Goal: Information Seeking & Learning: Learn about a topic

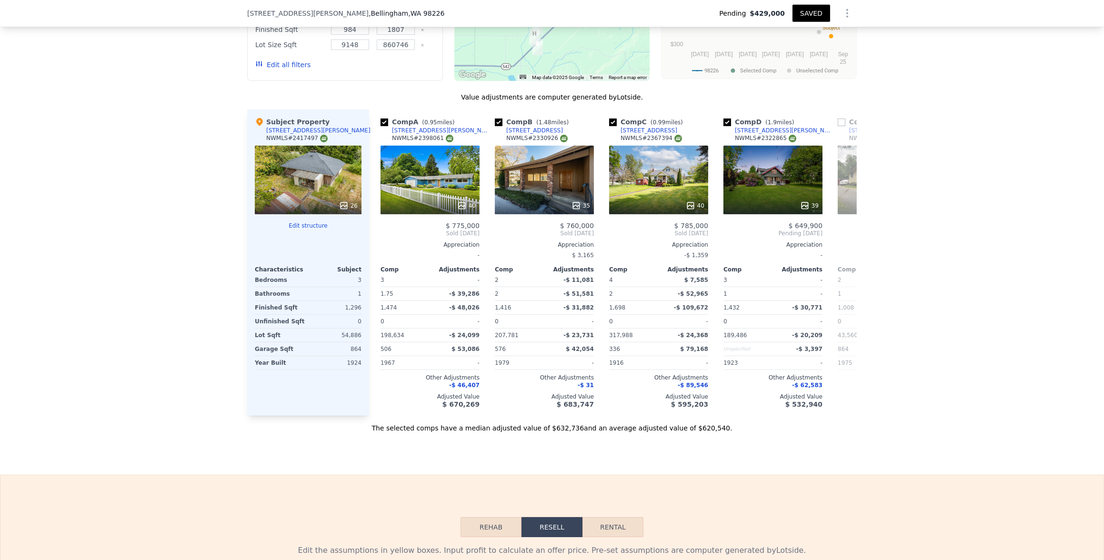
scroll to position [932, 0]
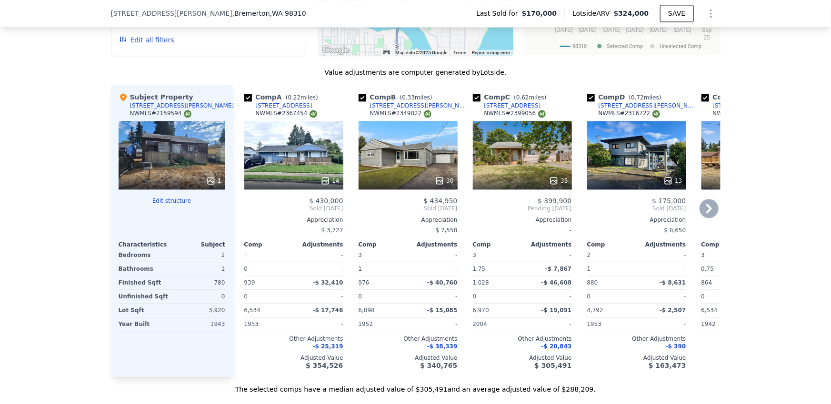
click at [405, 163] on div "30" at bounding box center [408, 155] width 99 height 69
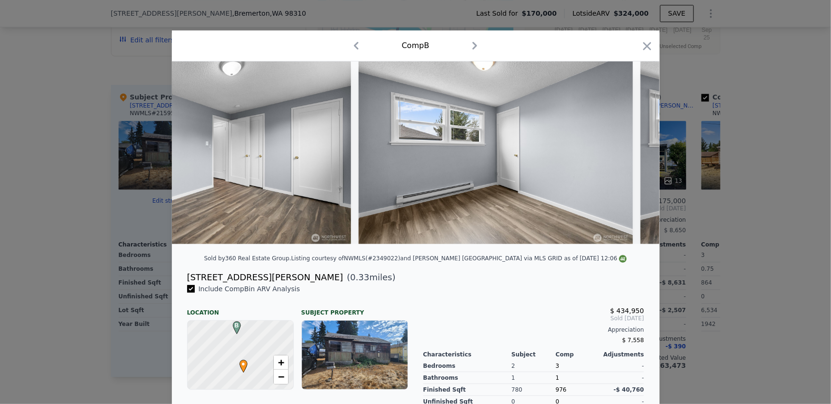
scroll to position [0, 3928]
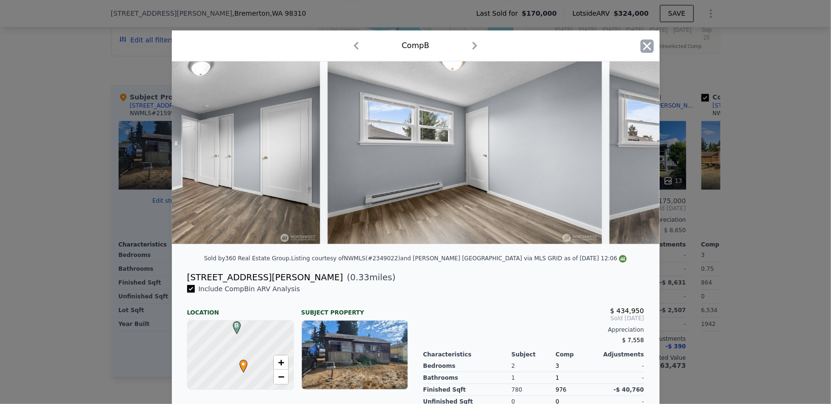
click at [641, 42] on icon "button" at bounding box center [647, 46] width 13 height 13
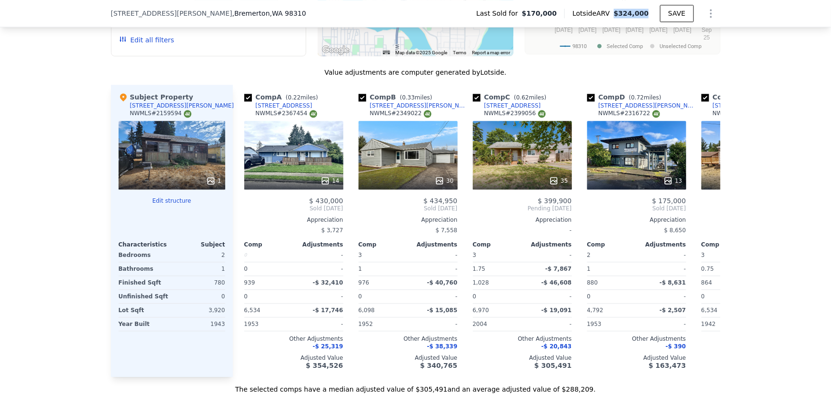
drag, startPoint x: 614, startPoint y: 14, endPoint x: 648, endPoint y: 14, distance: 33.3
click at [648, 14] on div "Lotside ARV $324,000" at bounding box center [612, 14] width 96 height 10
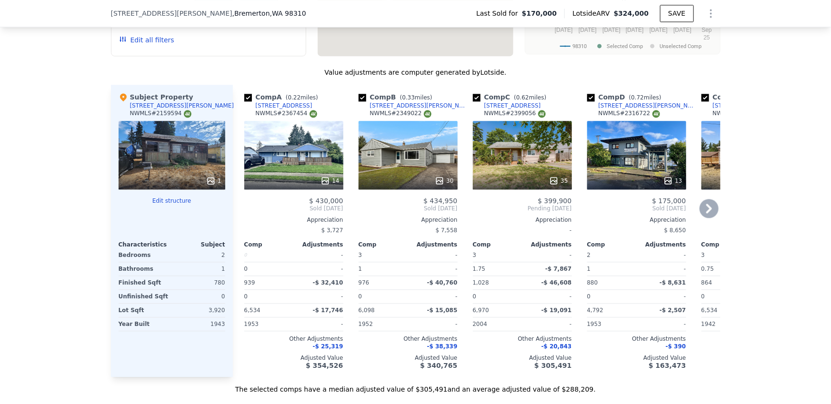
click at [305, 155] on div "14" at bounding box center [293, 155] width 99 height 69
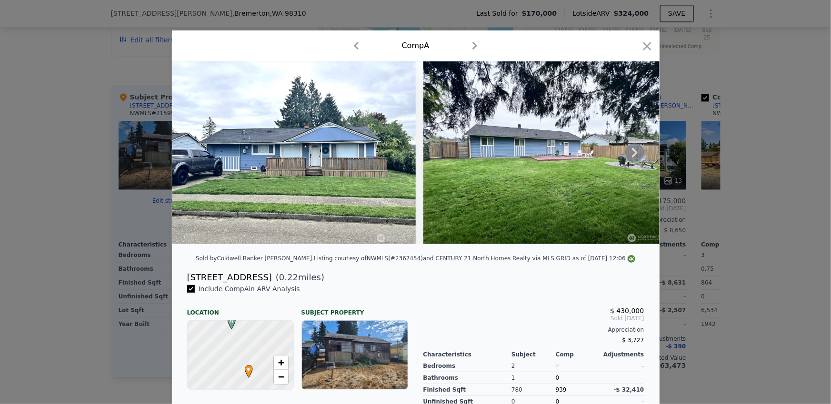
click at [637, 158] on icon at bounding box center [634, 152] width 19 height 19
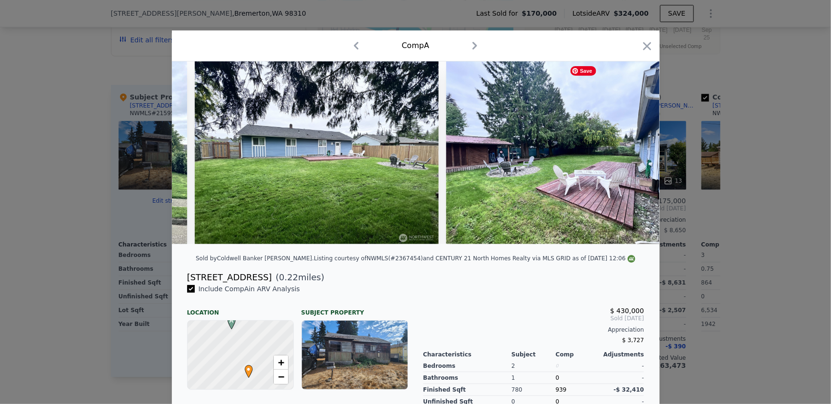
click at [637, 158] on img at bounding box center [568, 152] width 244 height 183
click at [637, 158] on icon at bounding box center [634, 152] width 19 height 19
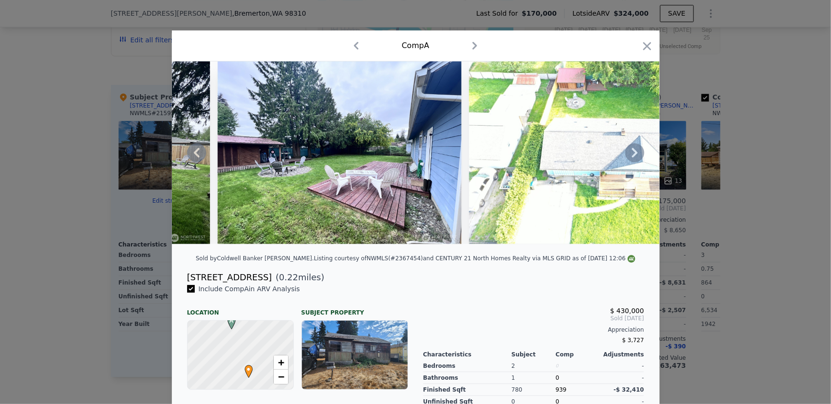
click at [632, 159] on icon at bounding box center [634, 152] width 19 height 19
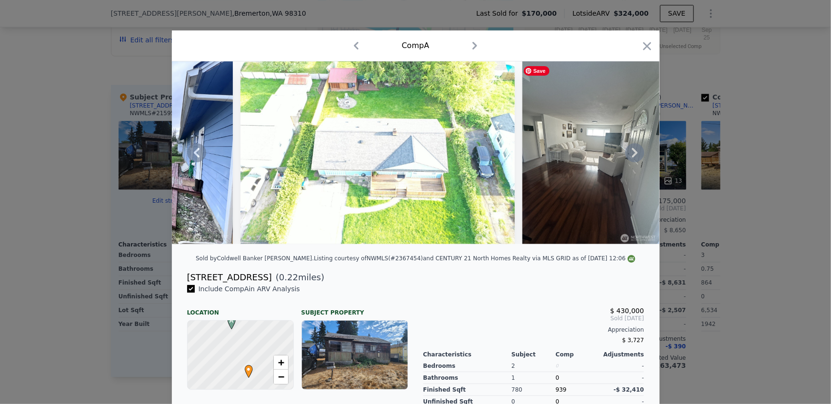
click at [632, 159] on icon at bounding box center [634, 152] width 19 height 19
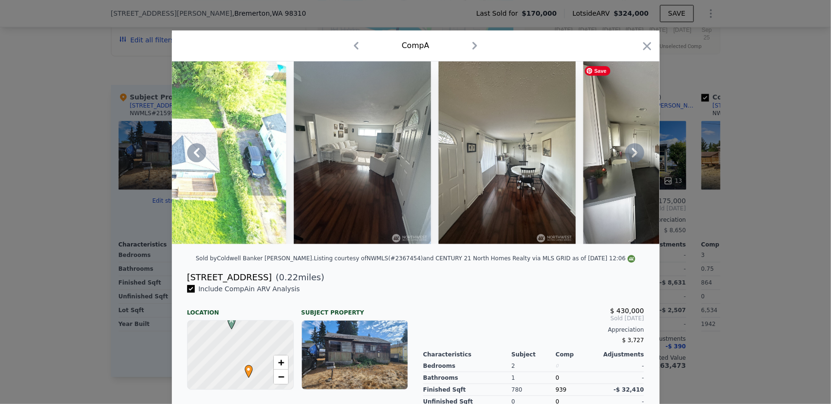
click at [632, 159] on icon at bounding box center [634, 152] width 19 height 19
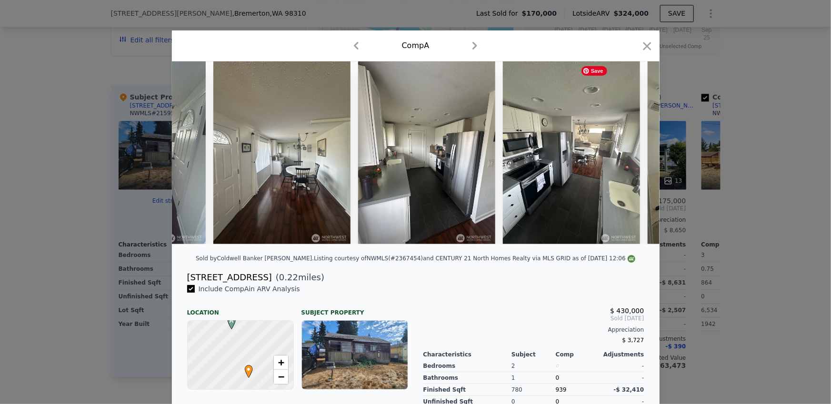
scroll to position [0, 1143]
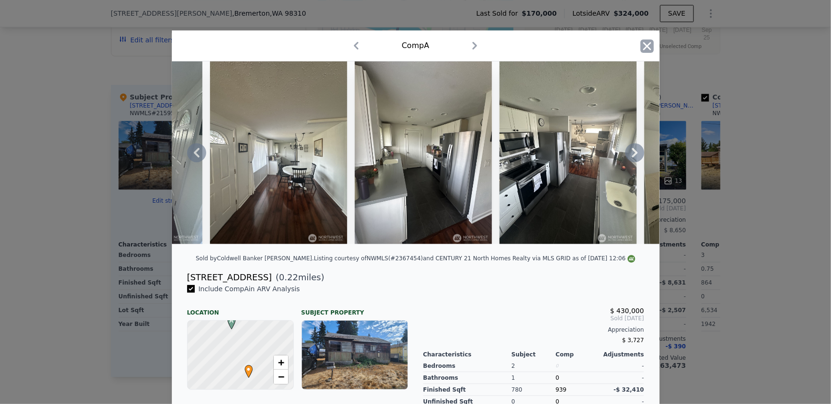
click at [644, 47] on icon "button" at bounding box center [647, 46] width 13 height 13
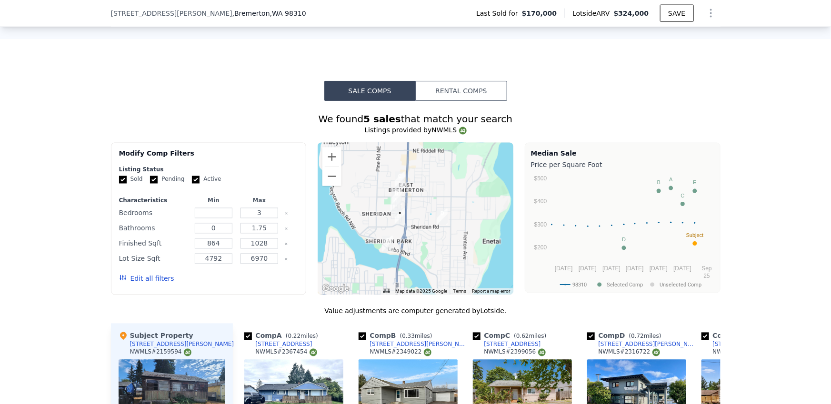
scroll to position [762, 0]
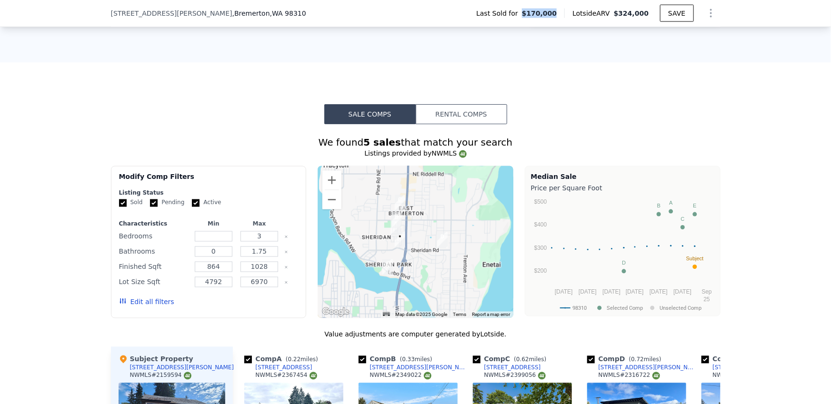
drag, startPoint x: 556, startPoint y: 14, endPoint x: 527, endPoint y: 13, distance: 29.1
click at [527, 13] on span "$170,000" at bounding box center [539, 14] width 35 height 10
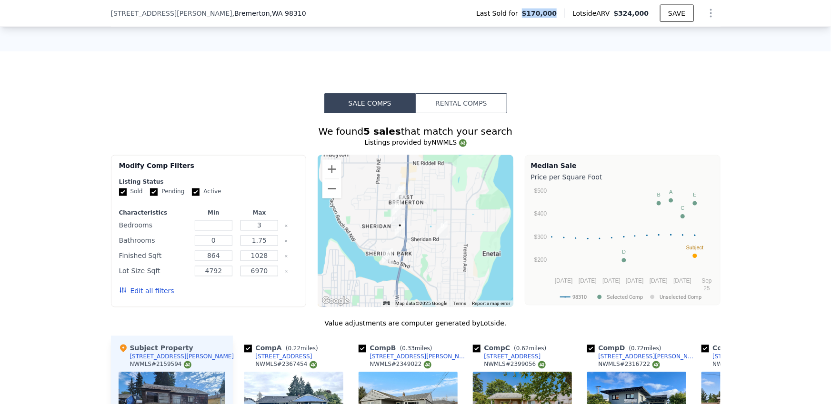
scroll to position [832, 0]
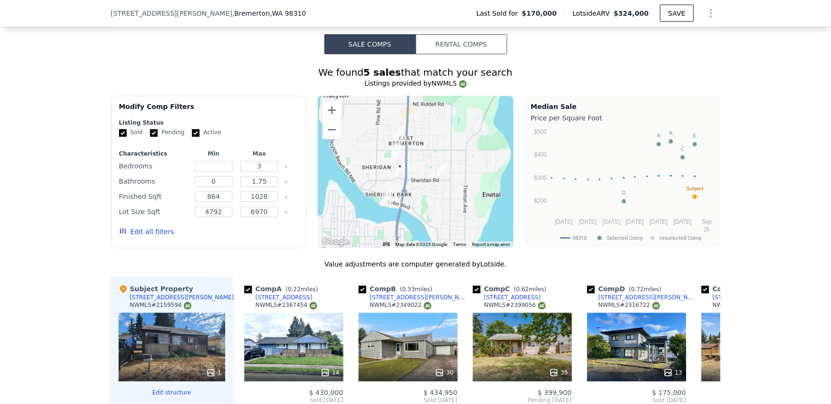
click at [194, 337] on div "1" at bounding box center [172, 347] width 107 height 69
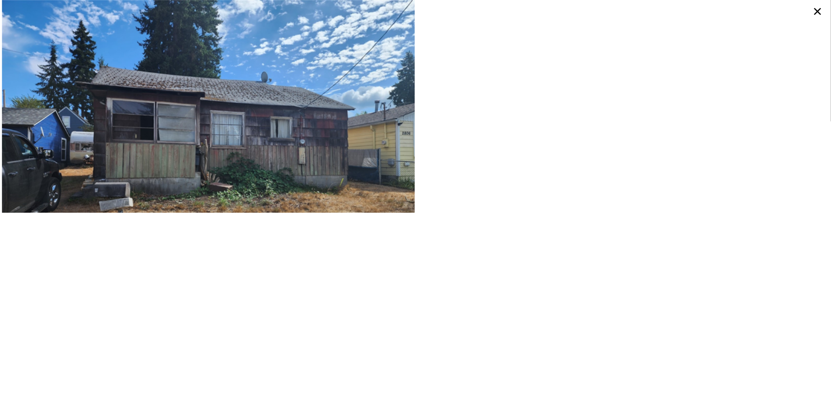
click at [817, 10] on icon at bounding box center [817, 11] width 7 height 7
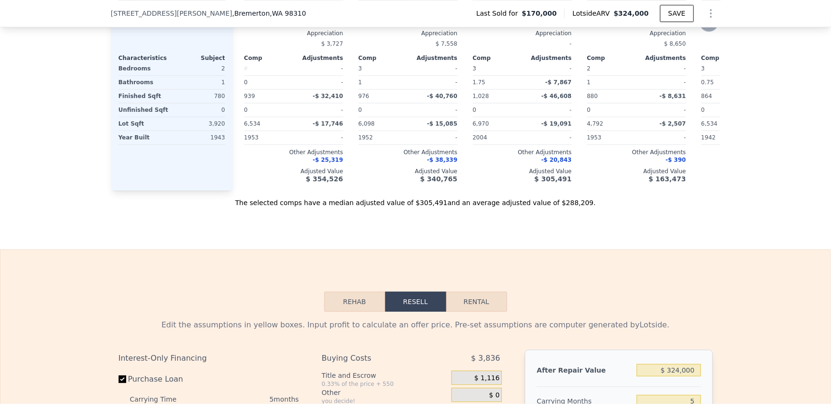
scroll to position [1217, 0]
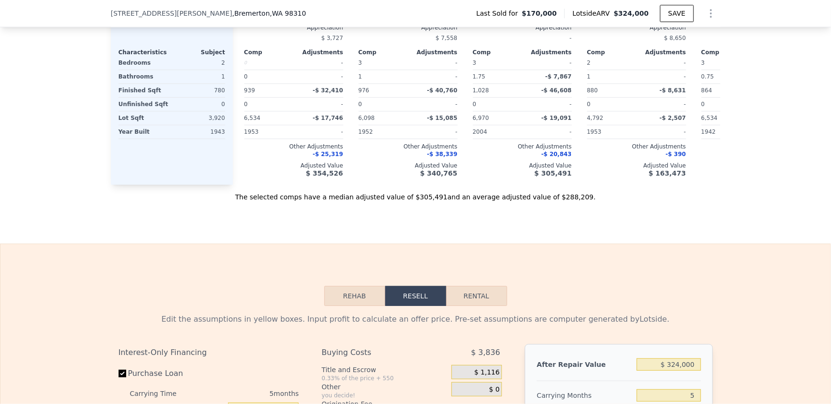
click at [358, 304] on button "Rehab" at bounding box center [354, 296] width 61 height 20
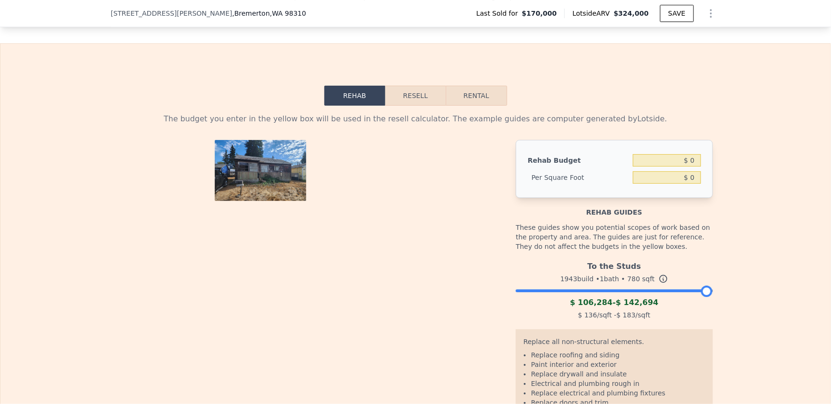
scroll to position [1516, 0]
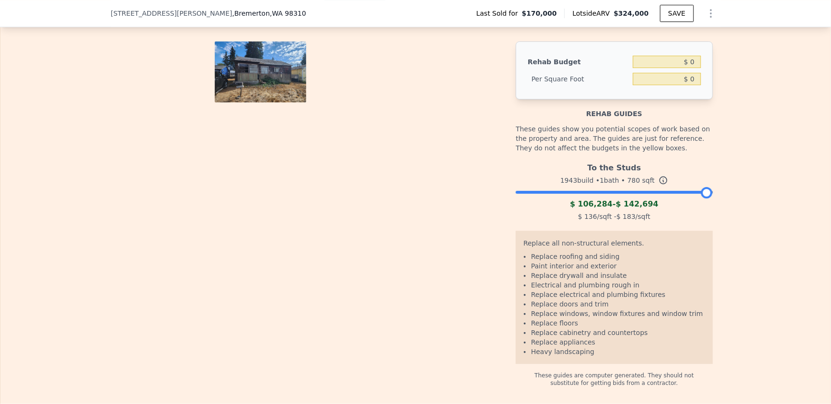
drag, startPoint x: 704, startPoint y: 198, endPoint x: 715, endPoint y: 196, distance: 11.1
click at [715, 196] on div "The budget you enter in the yellow box will be used in the resell calculator. T…" at bounding box center [416, 197] width 610 height 380
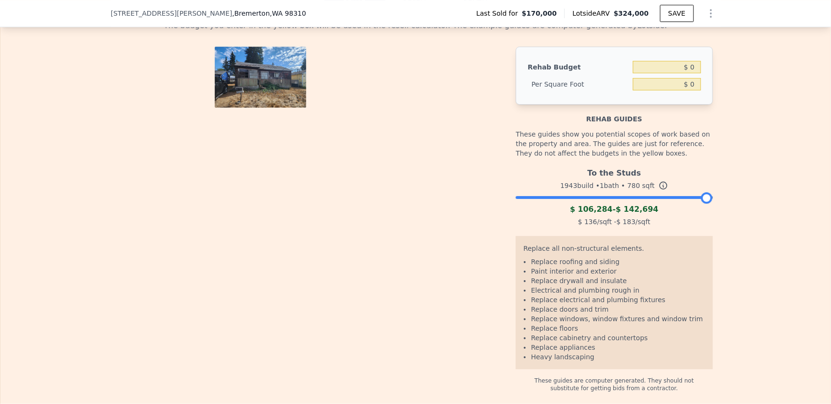
scroll to position [1505, 0]
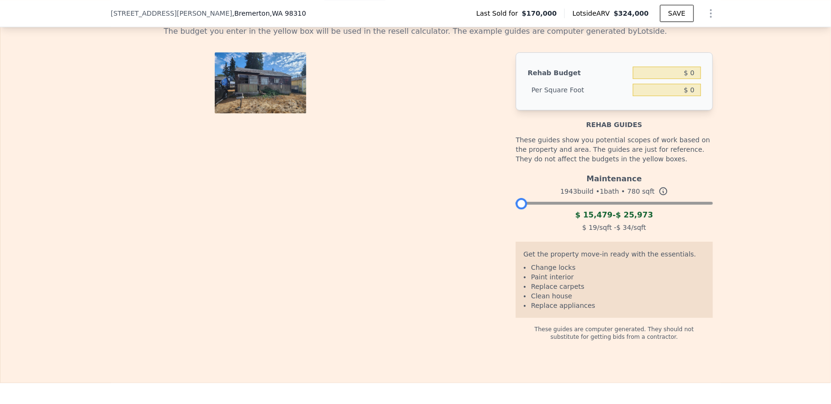
drag, startPoint x: 705, startPoint y: 208, endPoint x: 517, endPoint y: 211, distance: 187.7
click at [517, 210] on div at bounding box center [521, 203] width 11 height 11
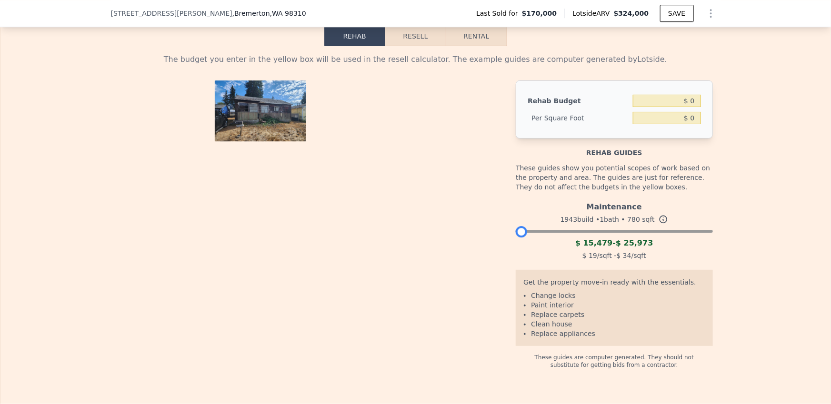
scroll to position [1472, 0]
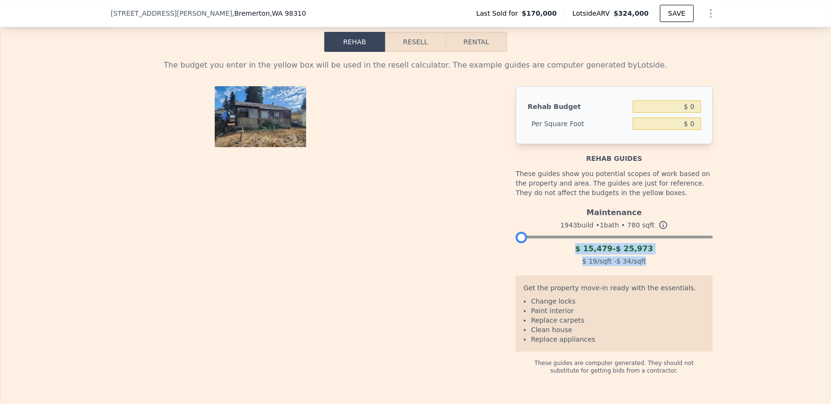
drag, startPoint x: 643, startPoint y: 267, endPoint x: 572, endPoint y: 255, distance: 71.9
click at [572, 255] on div "Maintenance 1943 build • 1 bath • 780 sqft $ 15,479 - $ 25,973 $ 19 /sqft - $ 3…" at bounding box center [614, 235] width 197 height 65
drag, startPoint x: 522, startPoint y: 242, endPoint x: 563, endPoint y: 239, distance: 40.6
click at [563, 238] on div at bounding box center [614, 235] width 197 height 6
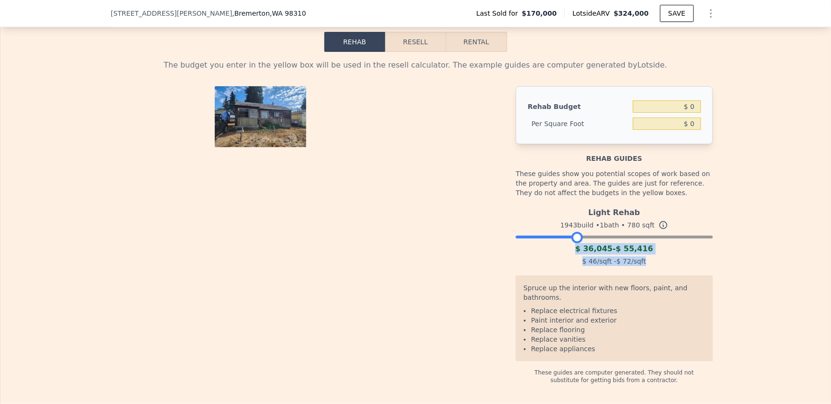
drag, startPoint x: 560, startPoint y: 243, endPoint x: 575, endPoint y: 242, distance: 15.3
click at [575, 242] on div at bounding box center [576, 237] width 11 height 11
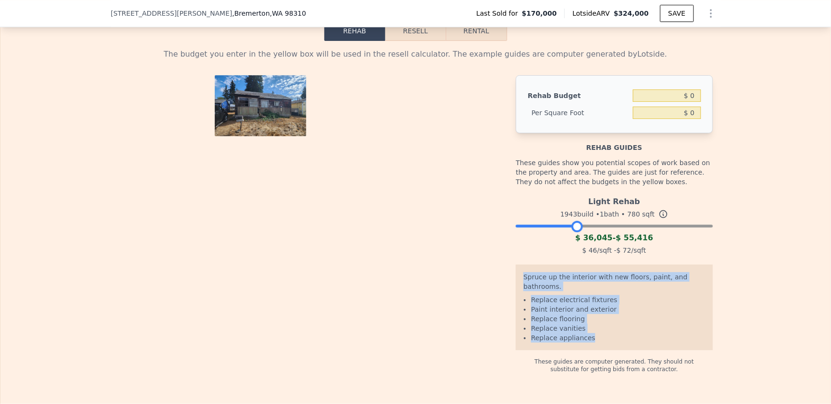
drag, startPoint x: 586, startPoint y: 343, endPoint x: 519, endPoint y: 284, distance: 89.4
click at [519, 284] on div "Spruce up the interior with new floors, paint, and bathrooms. Replace electrica…" at bounding box center [614, 308] width 197 height 86
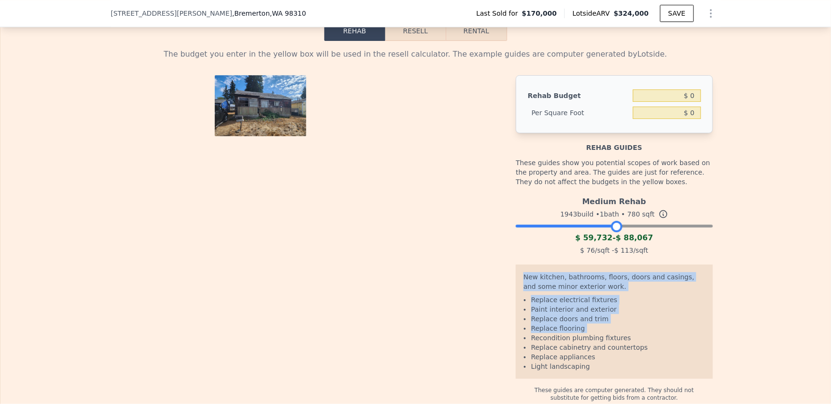
drag, startPoint x: 576, startPoint y: 232, endPoint x: 617, endPoint y: 230, distance: 41.5
click at [617, 230] on div at bounding box center [616, 226] width 11 height 11
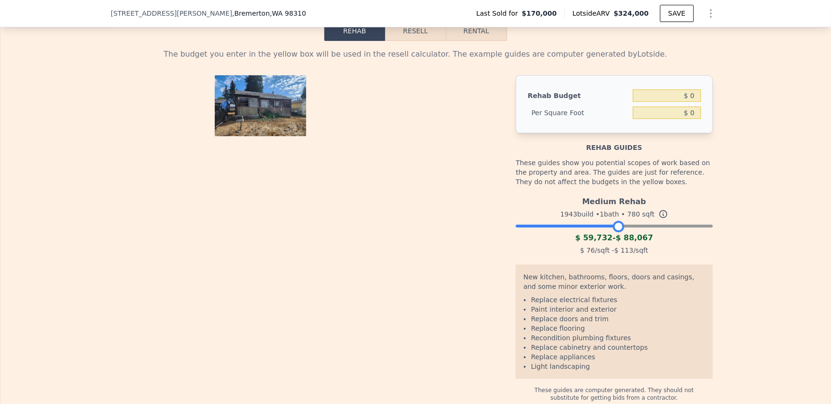
click at [592, 368] on li "Light landscaping" at bounding box center [618, 367] width 174 height 10
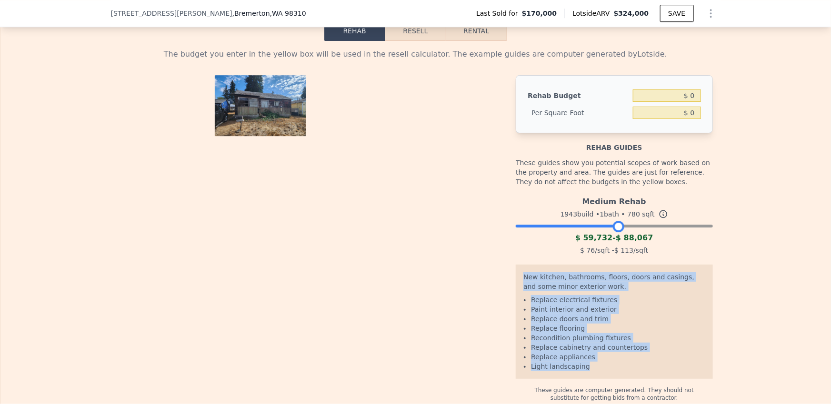
drag, startPoint x: 586, startPoint y: 373, endPoint x: 522, endPoint y: 284, distance: 109.9
click at [522, 284] on div "New kitchen, bathrooms, floors, doors and casings, and some minor exterior work…" at bounding box center [614, 322] width 197 height 114
drag, startPoint x: 617, startPoint y: 232, endPoint x: 652, endPoint y: 230, distance: 35.3
click at [652, 230] on div at bounding box center [648, 226] width 11 height 11
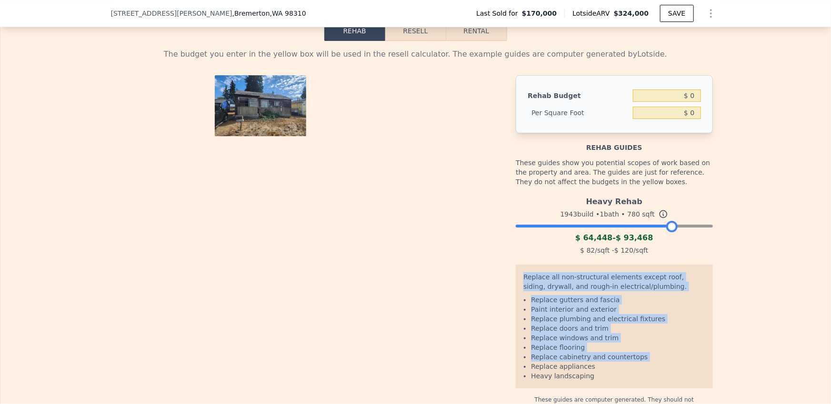
drag, startPoint x: 653, startPoint y: 231, endPoint x: 676, endPoint y: 230, distance: 23.4
click at [676, 230] on div at bounding box center [671, 226] width 11 height 11
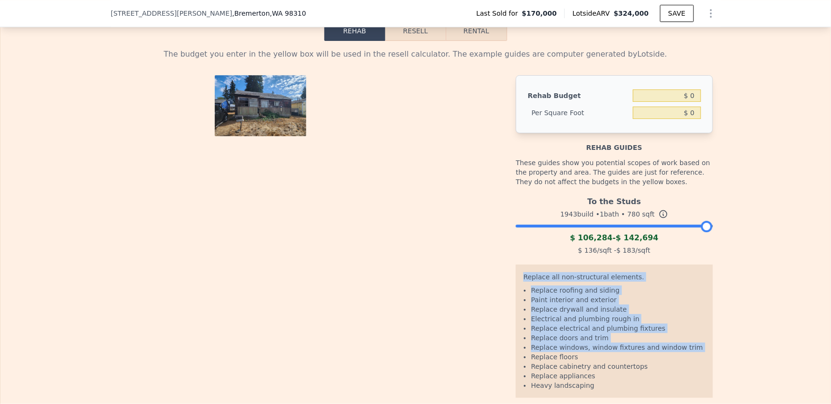
drag, startPoint x: 672, startPoint y: 231, endPoint x: 717, endPoint y: 233, distance: 44.3
click at [717, 233] on div "The budget you enter in the yellow box will be used in the resell calculator. T…" at bounding box center [416, 231] width 610 height 380
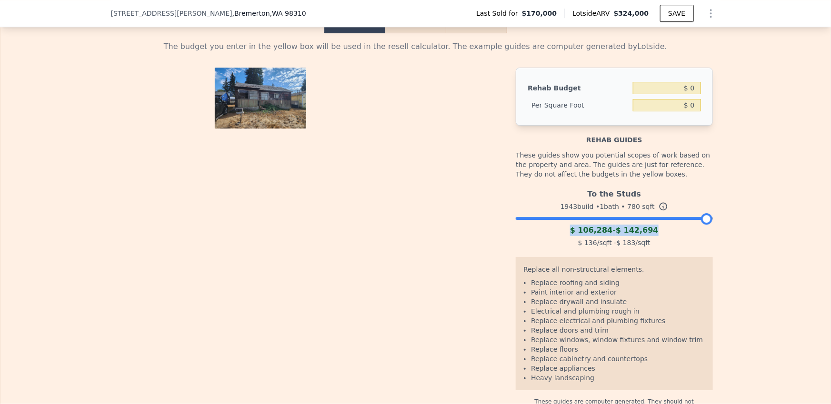
drag, startPoint x: 704, startPoint y: 232, endPoint x: 690, endPoint y: 229, distance: 14.7
click at [690, 229] on div "To the Studs 1943 build • 1 bath • 780 sqft $ 106,284 - $ 142,694 $ 136 /sqft -…" at bounding box center [614, 217] width 197 height 65
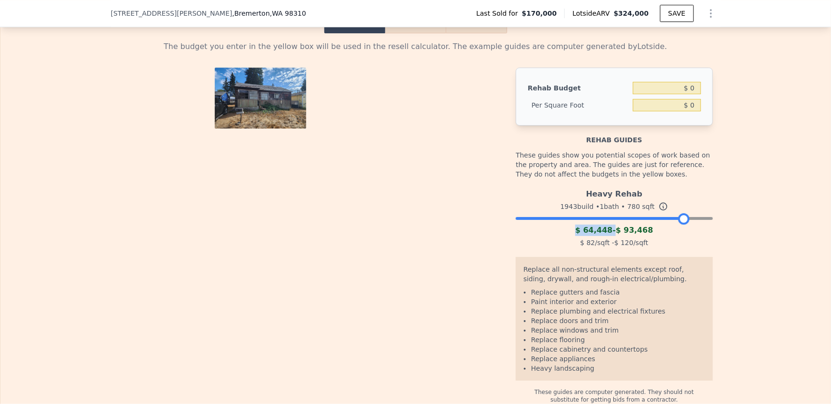
drag, startPoint x: 704, startPoint y: 223, endPoint x: 680, endPoint y: 223, distance: 24.3
click at [680, 223] on div at bounding box center [683, 218] width 11 height 11
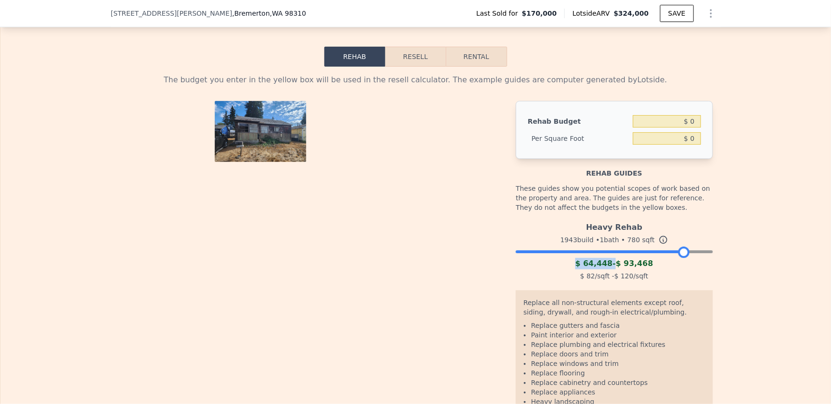
scroll to position [1451, 0]
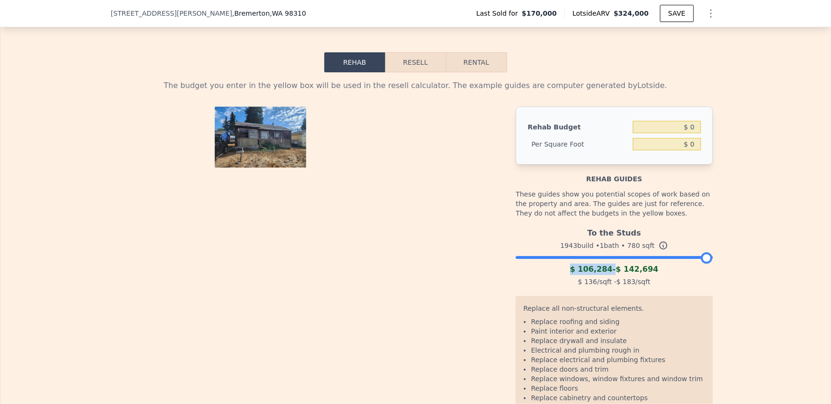
drag, startPoint x: 684, startPoint y: 263, endPoint x: 726, endPoint y: 265, distance: 41.9
click at [722, 264] on div "The budget you enter in the yellow box will be used in the resell calculator. T…" at bounding box center [415, 262] width 830 height 380
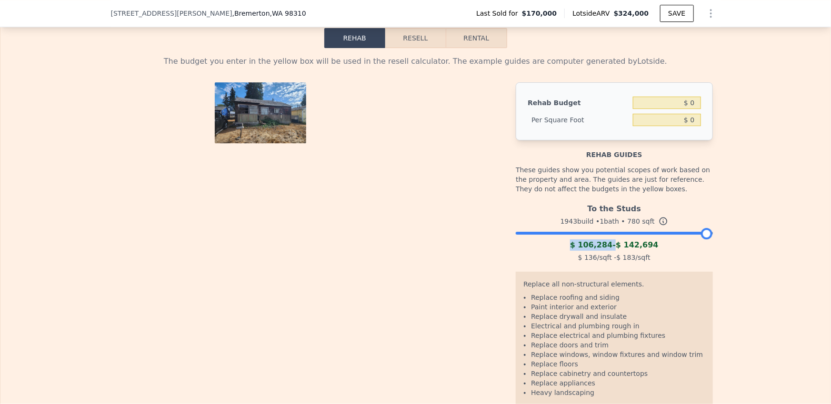
scroll to position [1464, 0]
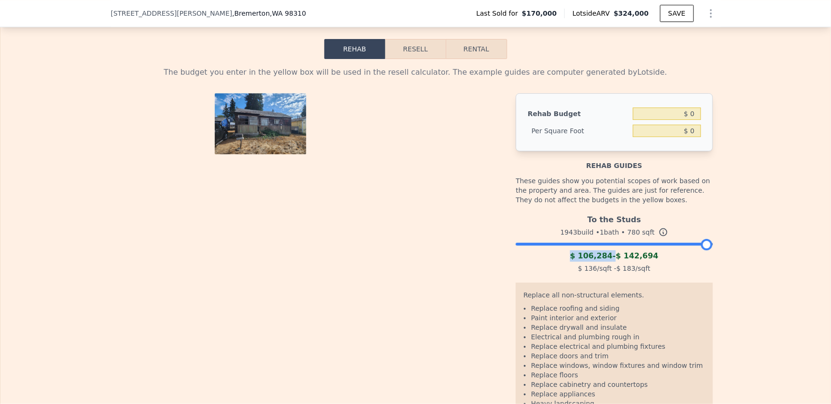
click at [607, 260] on div "$ 106,284 - $ 142,694" at bounding box center [614, 255] width 197 height 11
drag, startPoint x: 607, startPoint y: 260, endPoint x: 571, endPoint y: 260, distance: 36.2
click at [571, 260] on div "$ 106,284 - $ 142,694" at bounding box center [614, 255] width 197 height 11
